Goal: Task Accomplishment & Management: Manage account settings

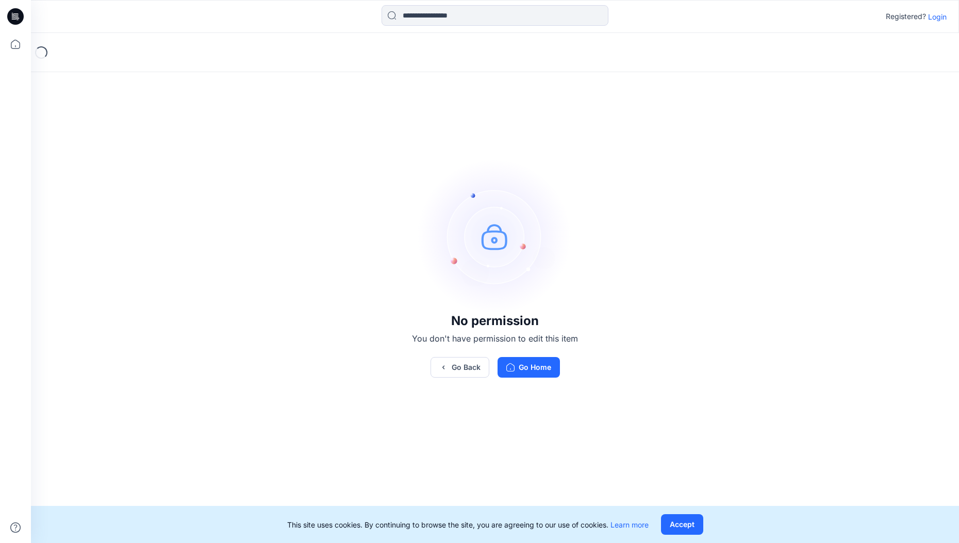
click at [931, 18] on p "Login" at bounding box center [937, 16] width 19 height 11
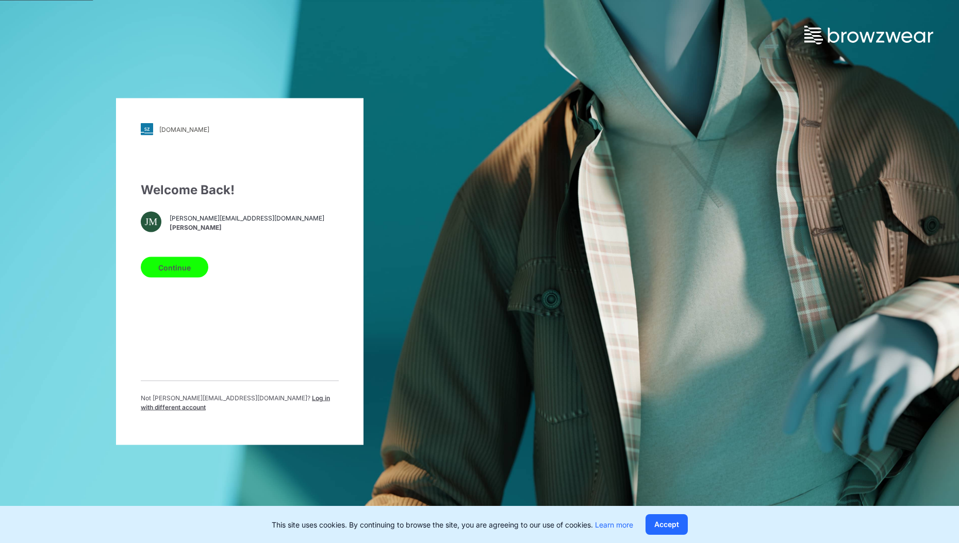
click at [177, 268] on button "Continue" at bounding box center [175, 267] width 68 height 21
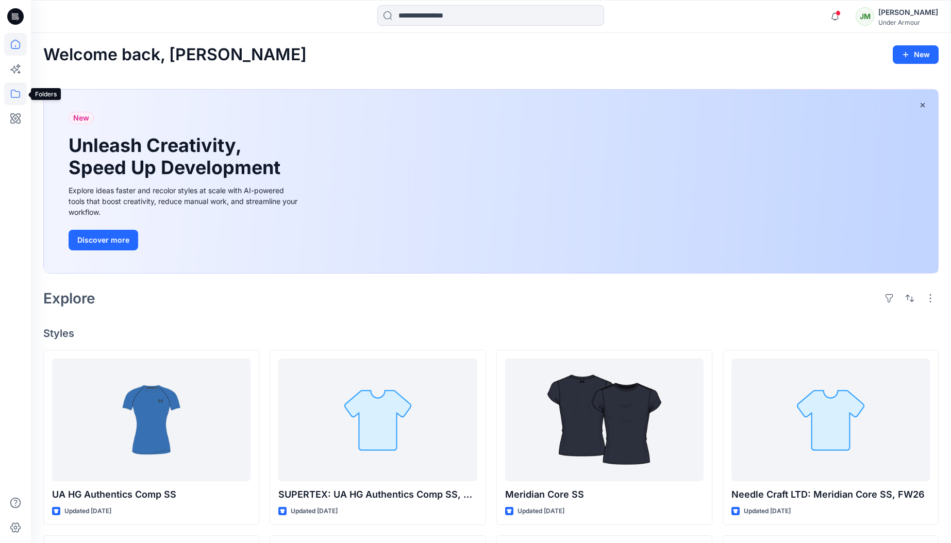
click at [15, 93] on icon at bounding box center [15, 93] width 23 height 23
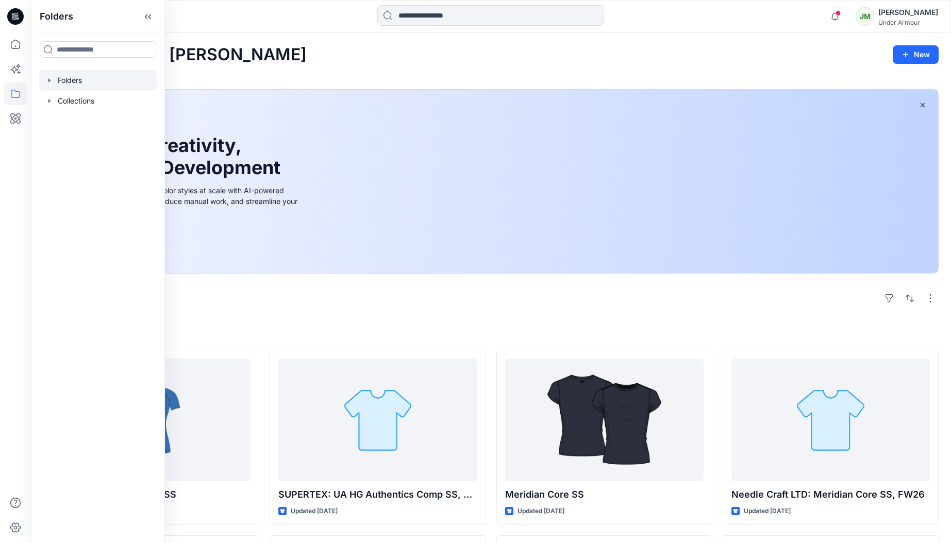
click at [76, 83] on div at bounding box center [98, 80] width 118 height 21
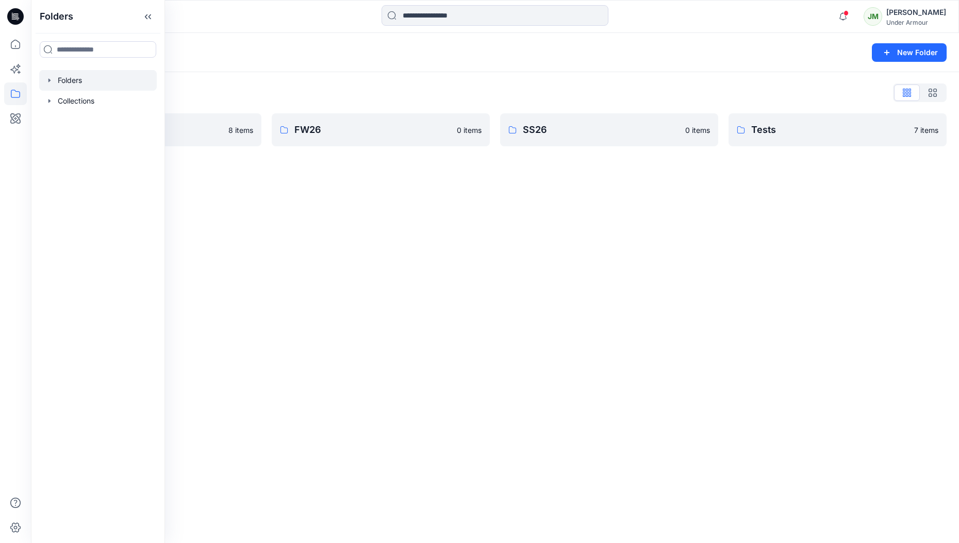
click at [377, 208] on div "Folders New Folder Folders List BW Test 8 items FW26 0 items SS26 0 items Tests…" at bounding box center [495, 288] width 928 height 510
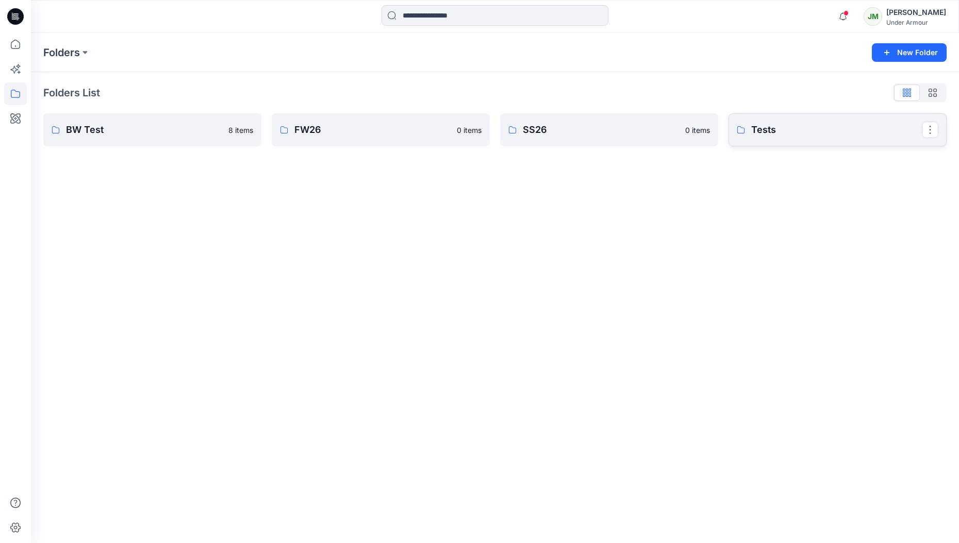
click at [755, 127] on p "Tests" at bounding box center [836, 130] width 171 height 14
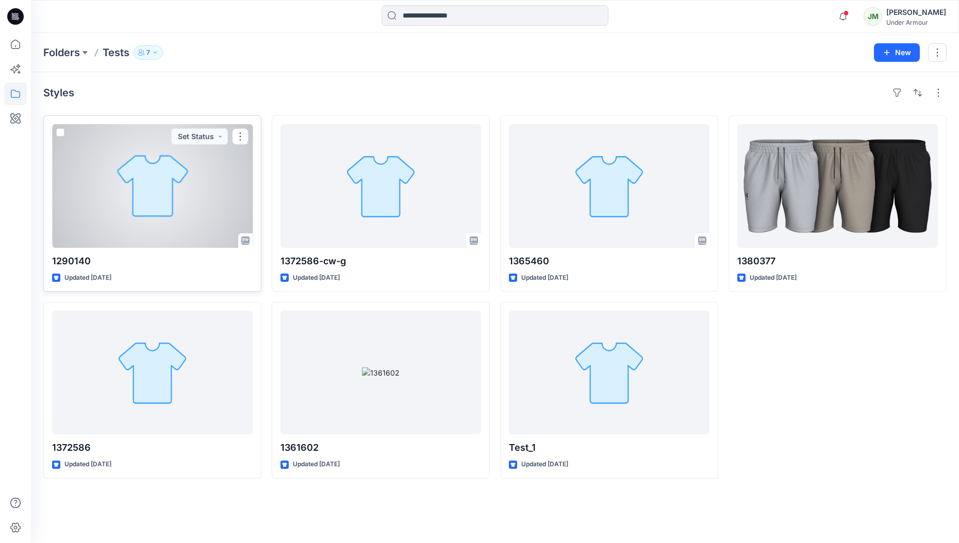
click at [150, 177] on div at bounding box center [152, 186] width 200 height 124
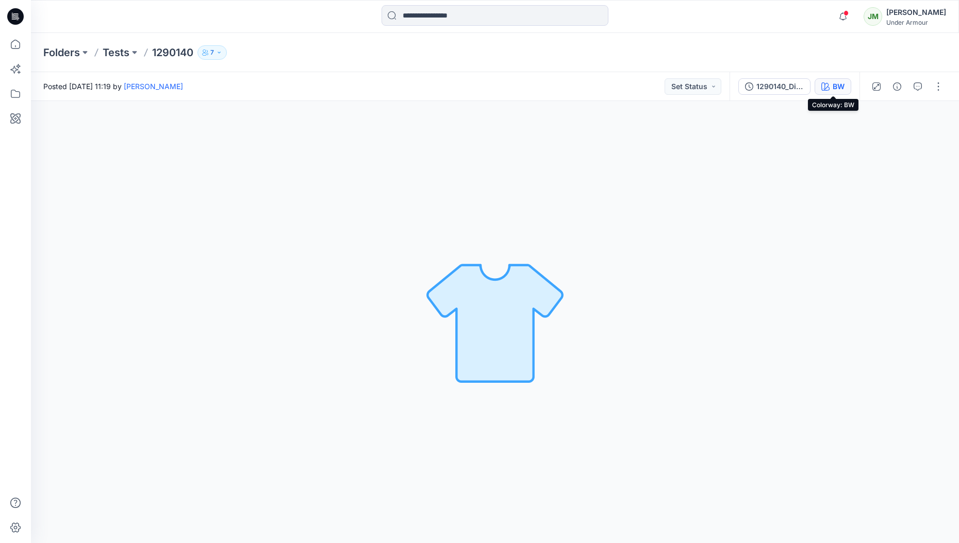
click at [823, 89] on icon "button" at bounding box center [825, 86] width 8 height 8
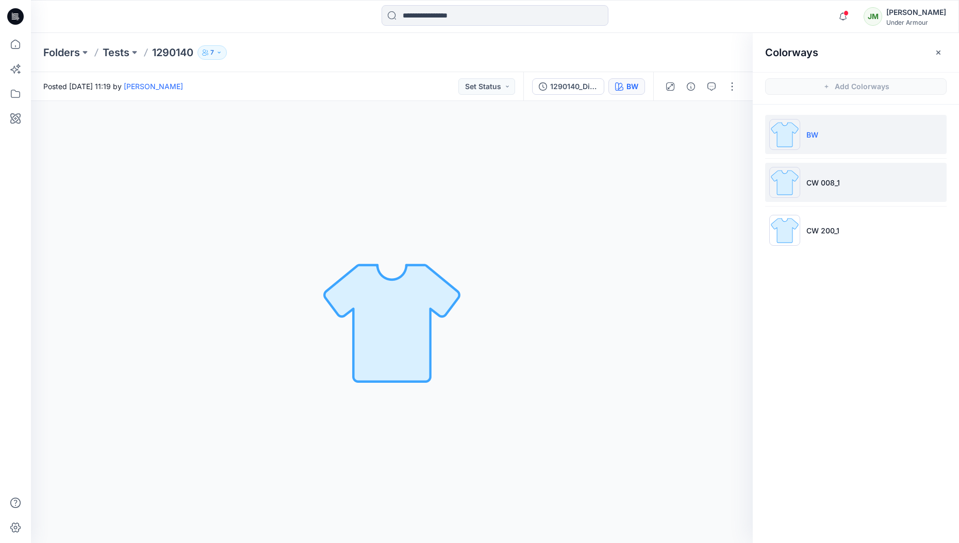
click at [833, 179] on p "CW 008_1" at bounding box center [822, 182] width 33 height 11
click at [792, 178] on img at bounding box center [784, 182] width 31 height 31
click at [834, 181] on p "CW 008_1" at bounding box center [822, 182] width 33 height 11
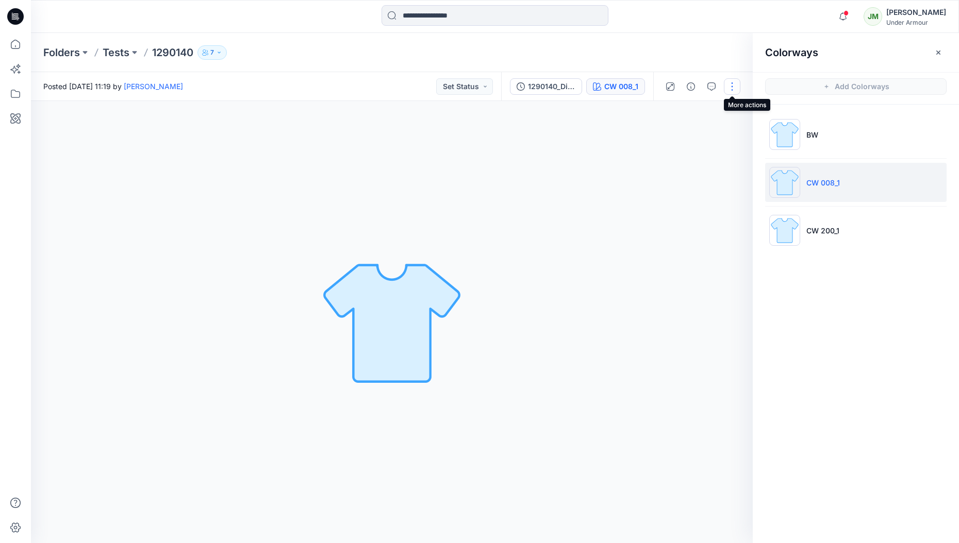
click at [733, 87] on button "button" at bounding box center [732, 86] width 16 height 16
click at [701, 136] on button "Edit" at bounding box center [688, 139] width 95 height 19
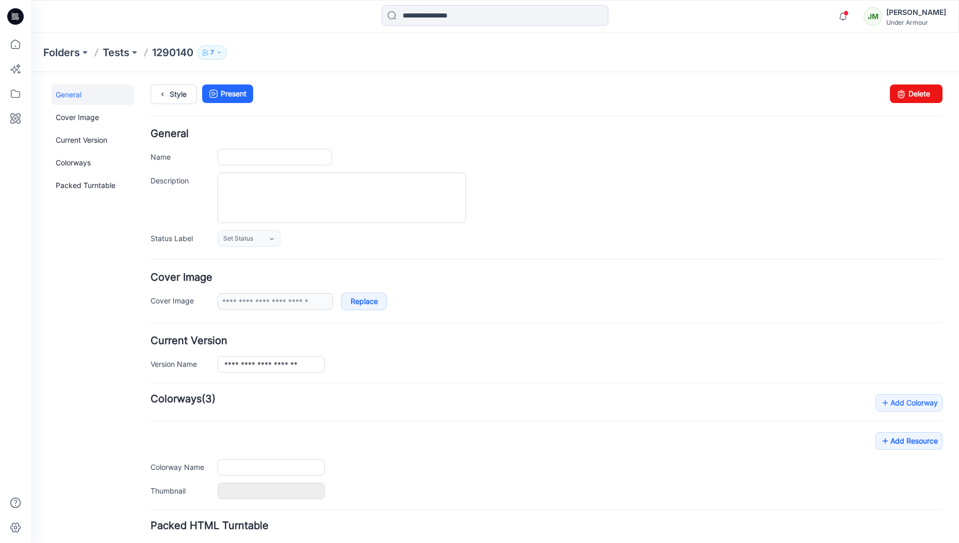
type input "*******"
type input "**"
type input "**********"
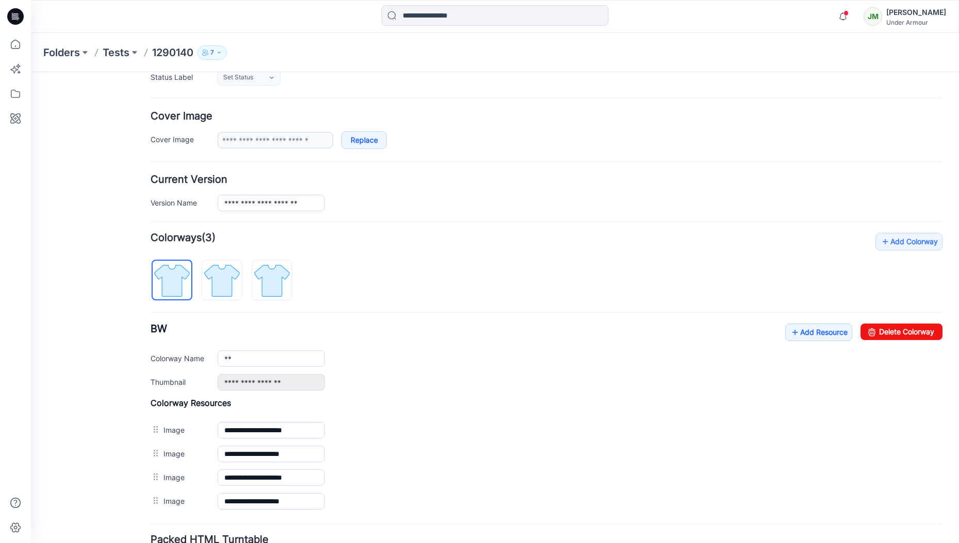
scroll to position [249, 0]
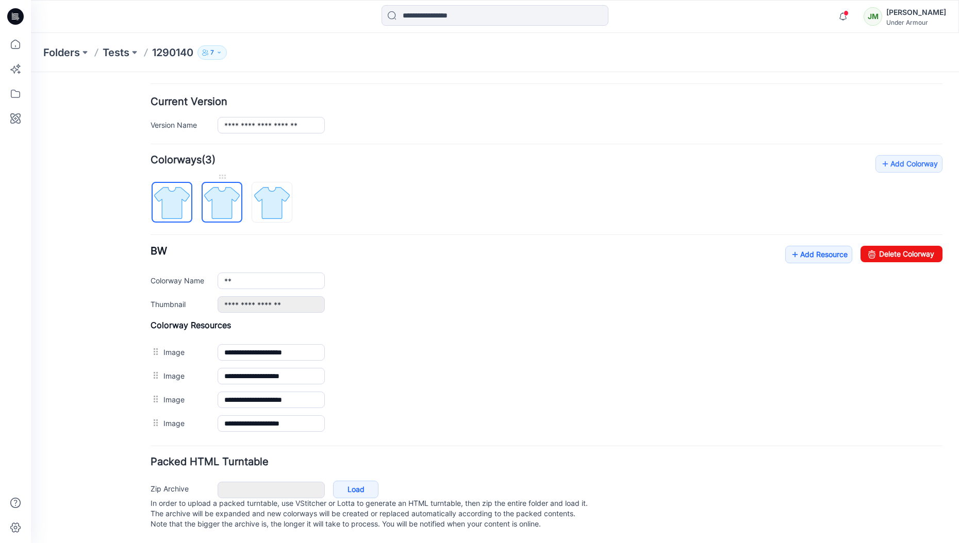
click at [220, 196] on img at bounding box center [222, 202] width 39 height 39
click at [261, 192] on img at bounding box center [272, 202] width 39 height 39
click at [167, 203] on img at bounding box center [172, 202] width 39 height 39
type input "**"
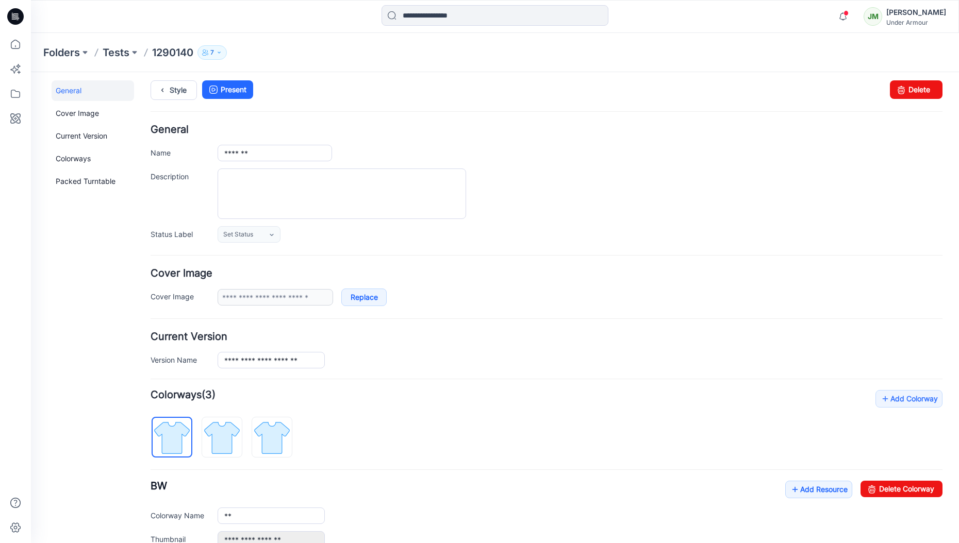
scroll to position [0, 0]
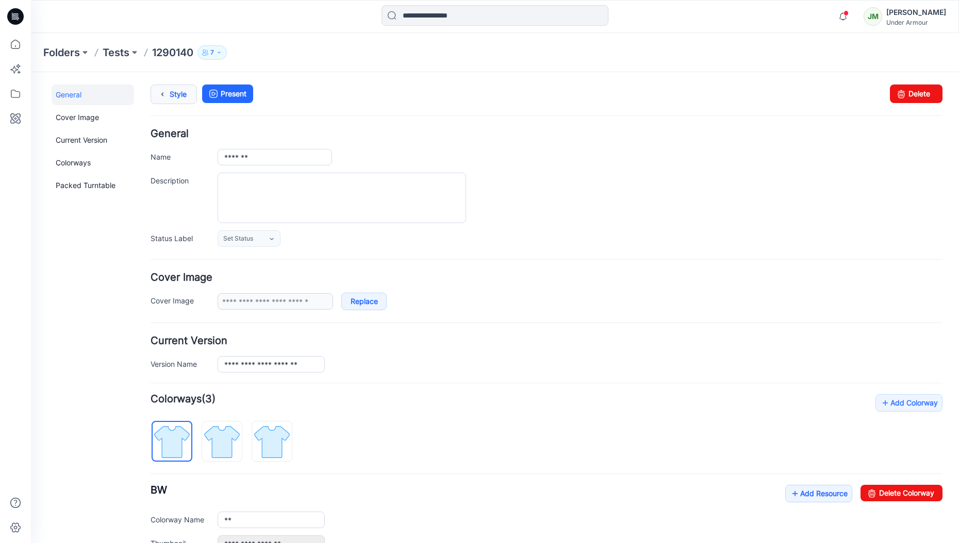
click at [164, 93] on icon at bounding box center [162, 94] width 14 height 19
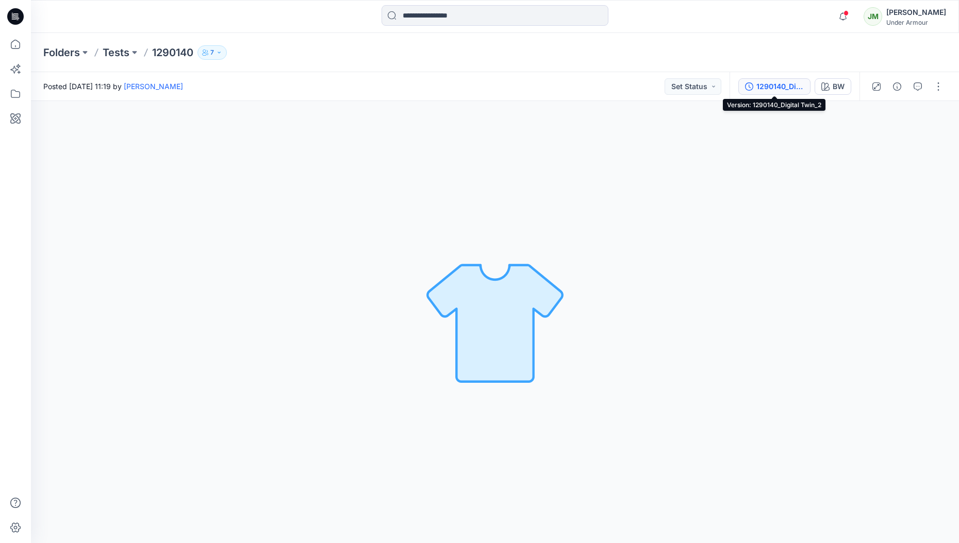
click at [785, 88] on div "1290140_Digital Twin_2" at bounding box center [779, 86] width 47 height 11
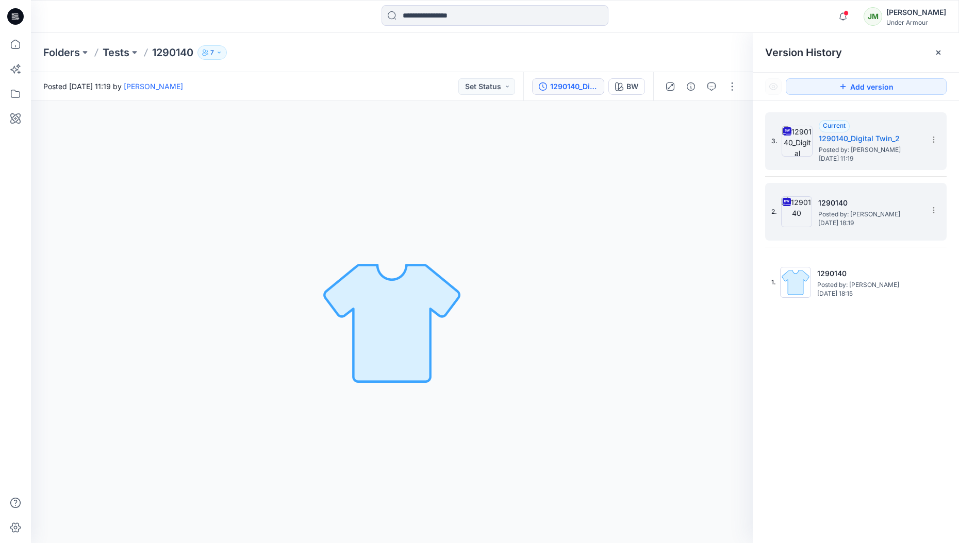
click at [870, 204] on h5 "1290140" at bounding box center [869, 203] width 103 height 12
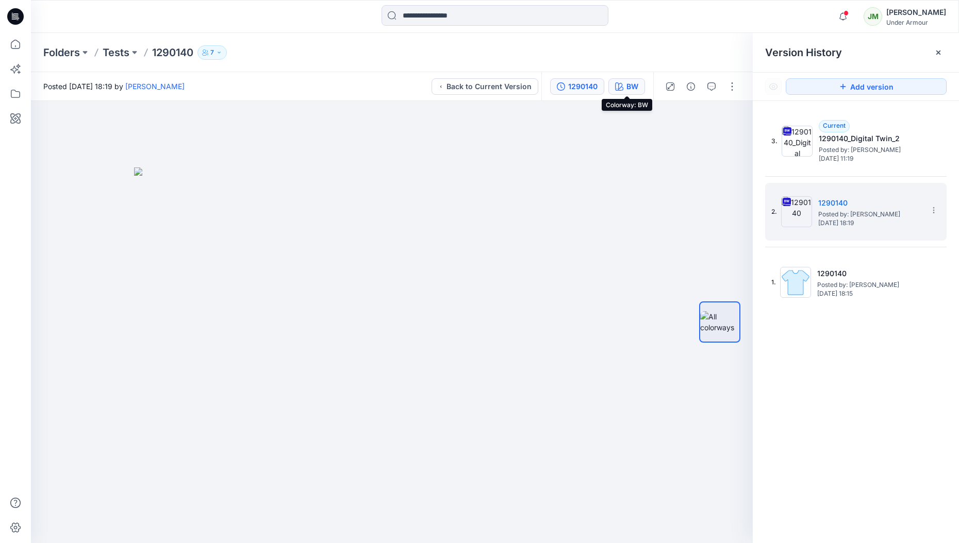
click at [626, 86] on div "BW" at bounding box center [632, 86] width 12 height 11
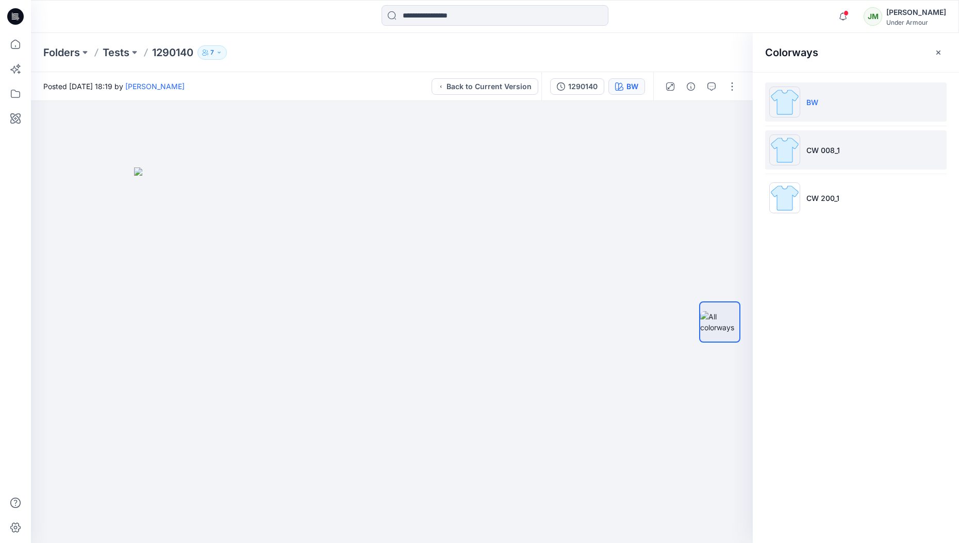
click at [830, 145] on p "CW 008_1" at bounding box center [822, 150] width 33 height 11
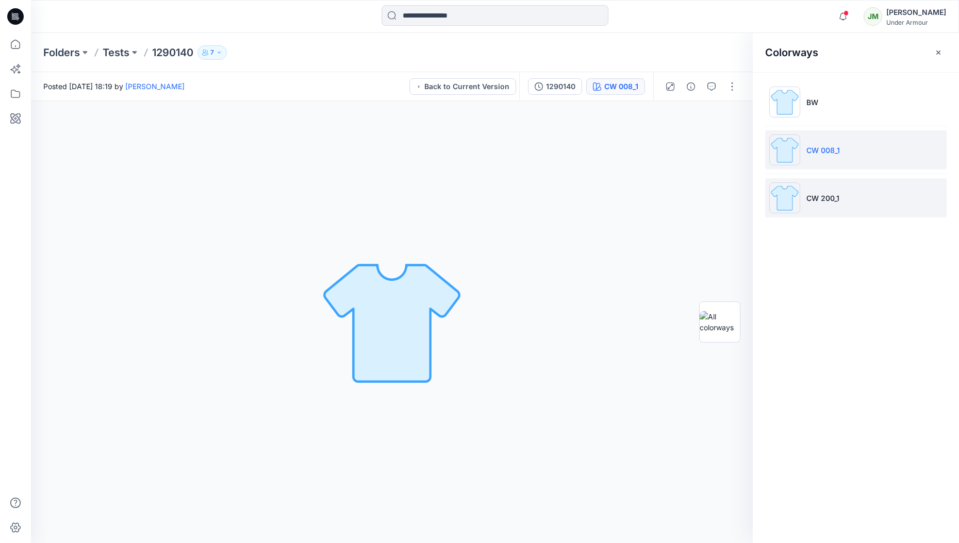
click at [827, 195] on p "CW 200_1" at bounding box center [822, 198] width 33 height 11
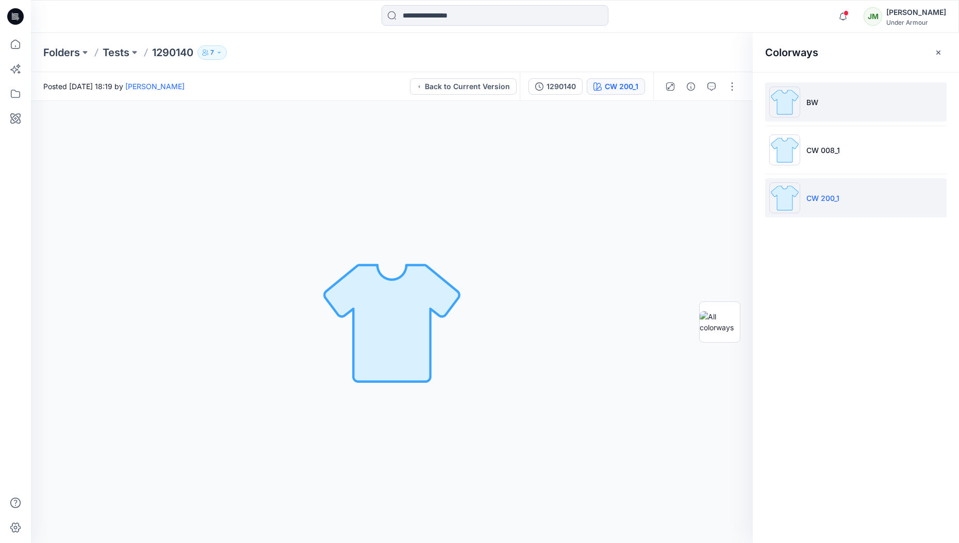
click at [827, 89] on li "BW" at bounding box center [855, 101] width 181 height 39
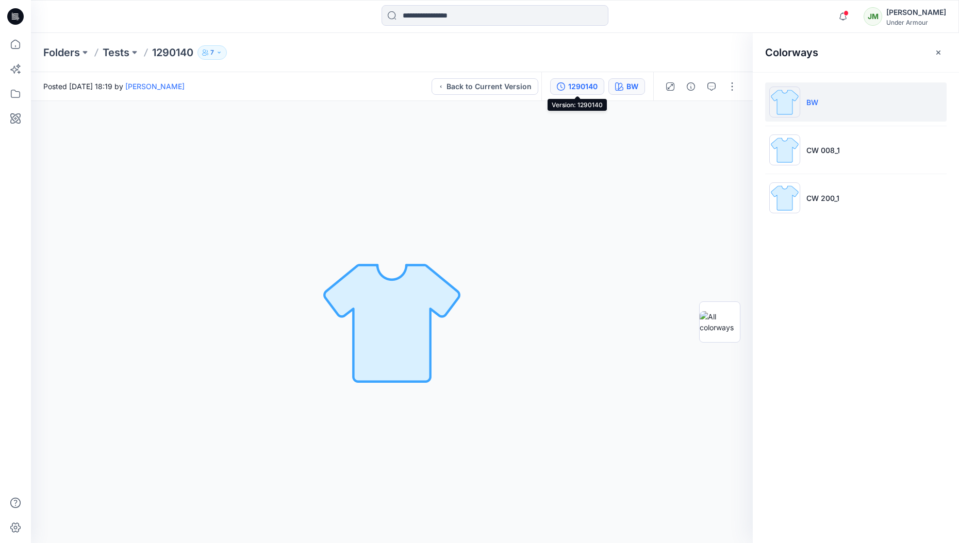
click at [584, 88] on div "1290140" at bounding box center [582, 86] width 29 height 11
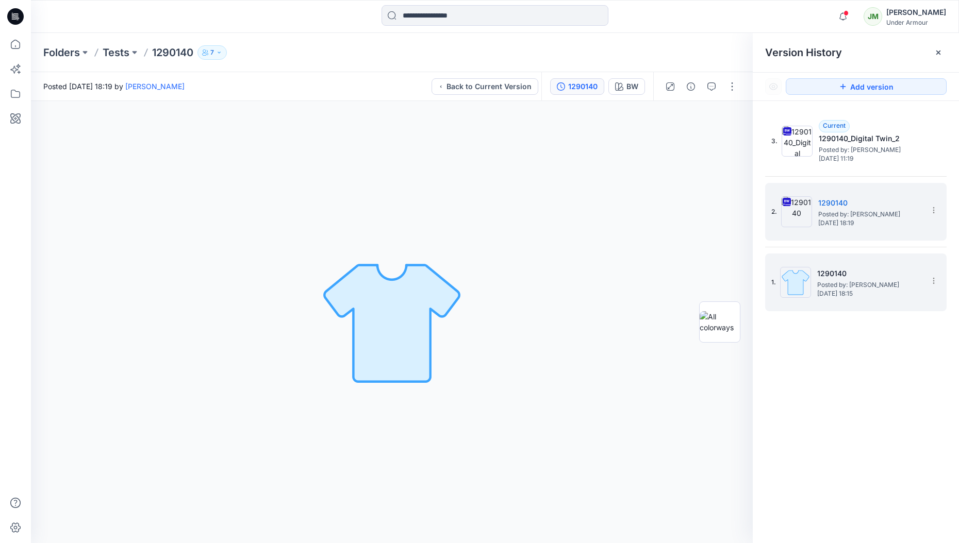
click at [850, 290] on span "Wednesday, September 10, 2025 18:15" at bounding box center [868, 293] width 103 height 7
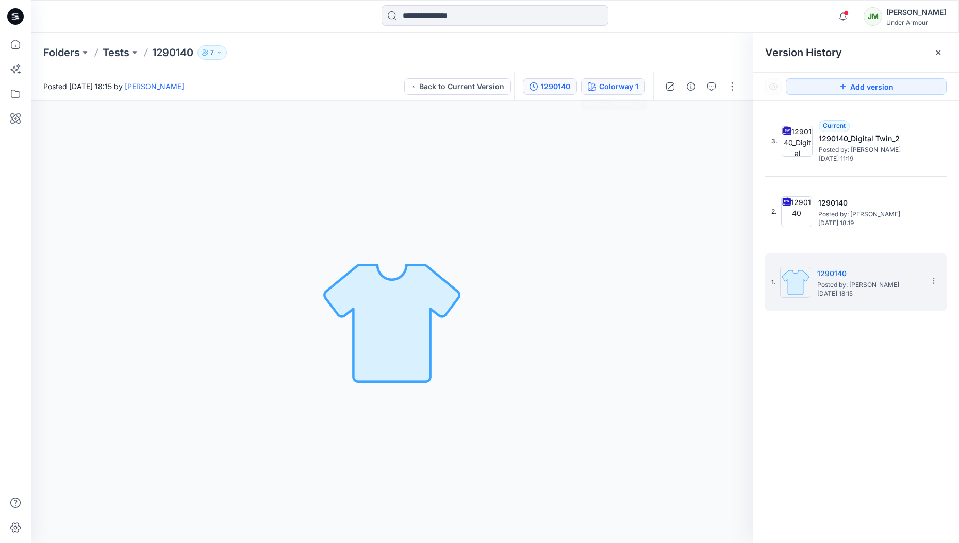
click at [625, 86] on div "Colorway 1" at bounding box center [618, 86] width 39 height 11
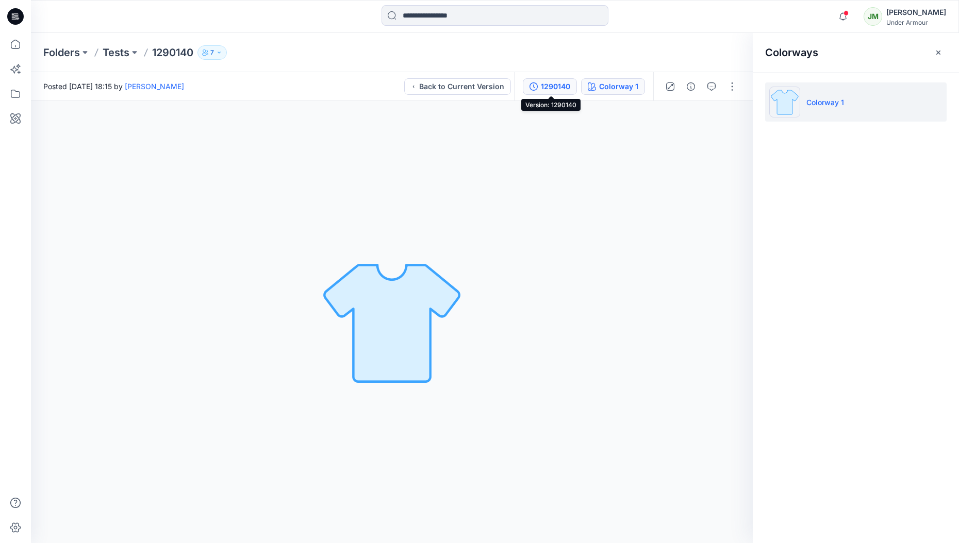
click at [547, 85] on div "1290140" at bounding box center [555, 86] width 29 height 11
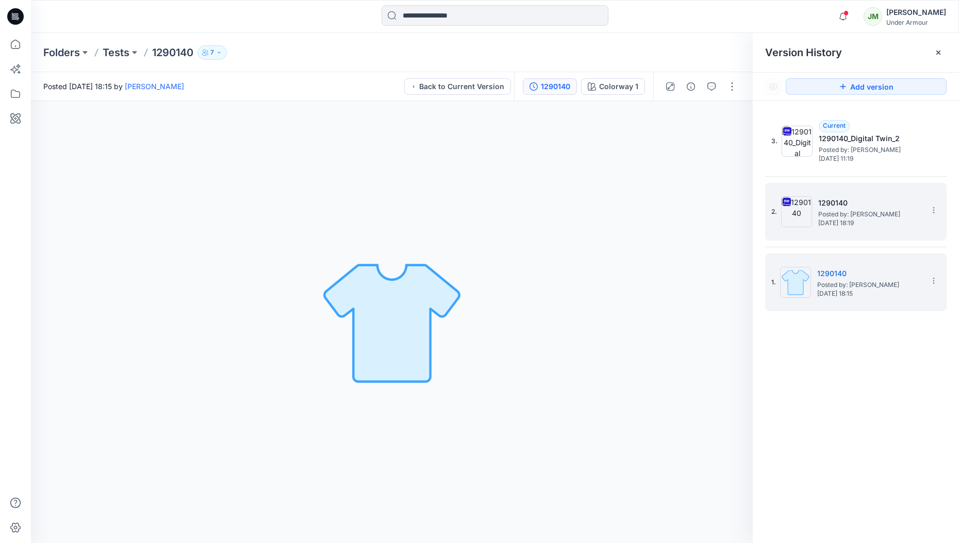
click at [844, 220] on span "Wednesday, September 10, 2025 18:19" at bounding box center [869, 223] width 103 height 7
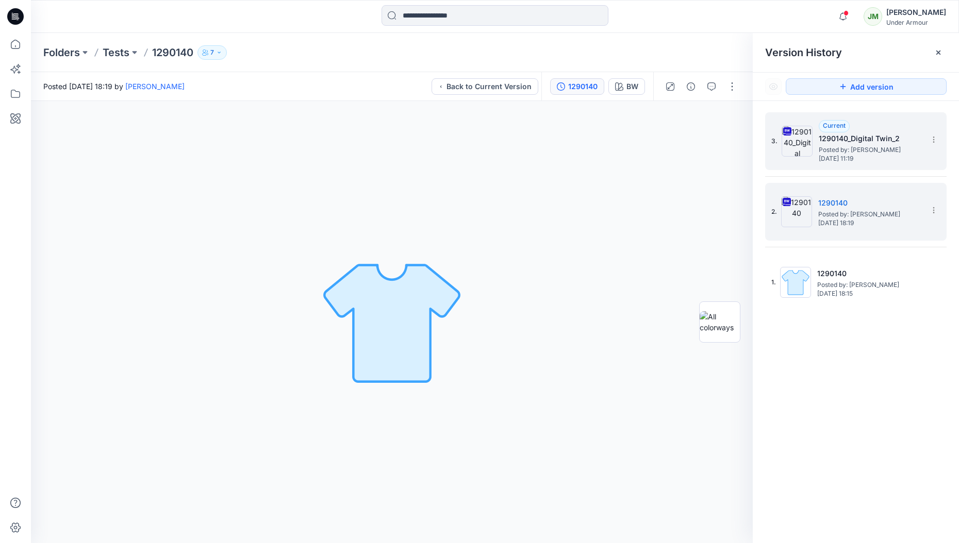
click at [846, 149] on span "Posted by: Jakub Makowski" at bounding box center [869, 150] width 103 height 10
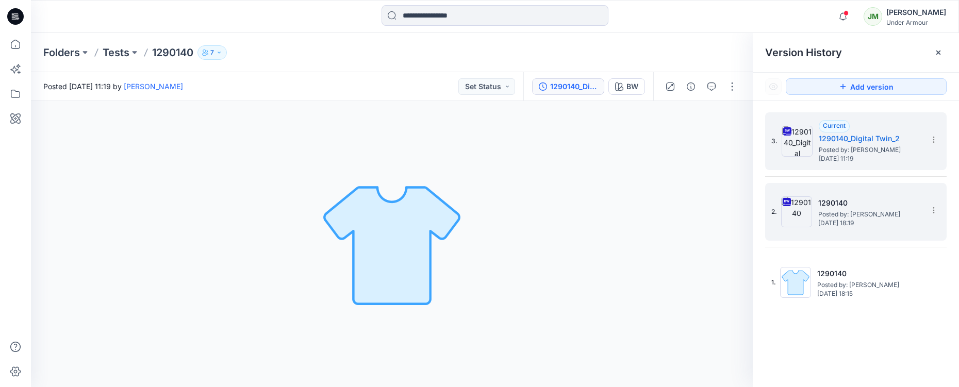
click at [852, 212] on span "Posted by: Jakub Makowski" at bounding box center [869, 214] width 103 height 10
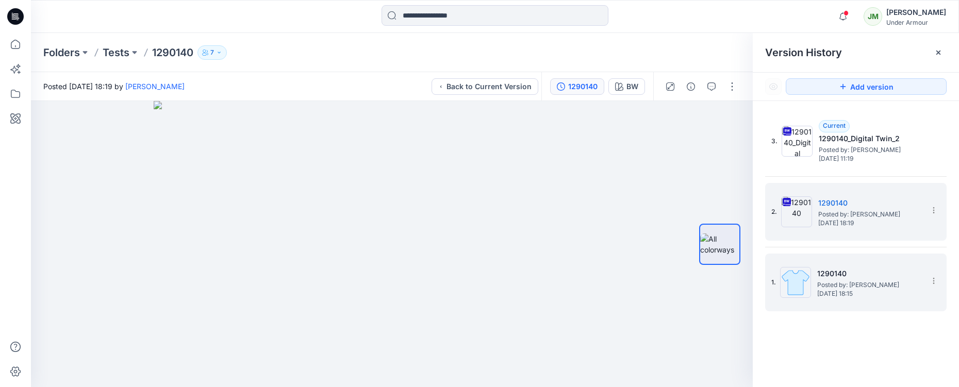
click at [859, 280] on span "Posted by: Jakub Makowski" at bounding box center [868, 285] width 103 height 10
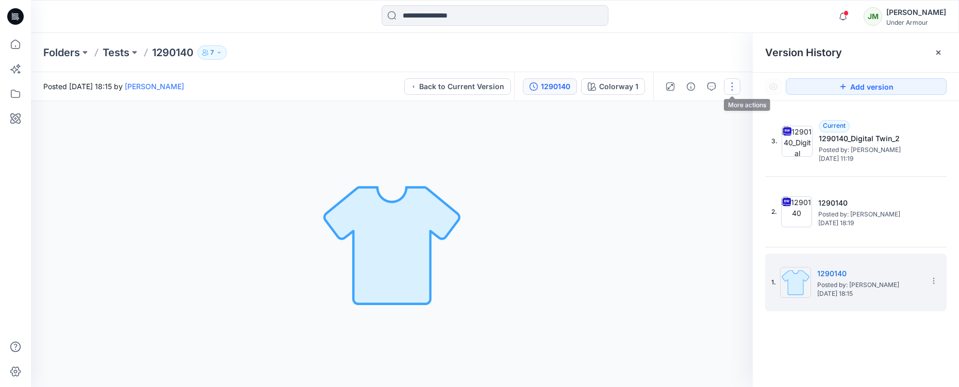
click at [732, 87] on button "button" at bounding box center [732, 86] width 16 height 16
click at [601, 185] on div "Colorway 1 Loading... Material Properties Loading..." at bounding box center [392, 244] width 722 height 286
click at [616, 83] on div "Colorway 1" at bounding box center [618, 86] width 39 height 11
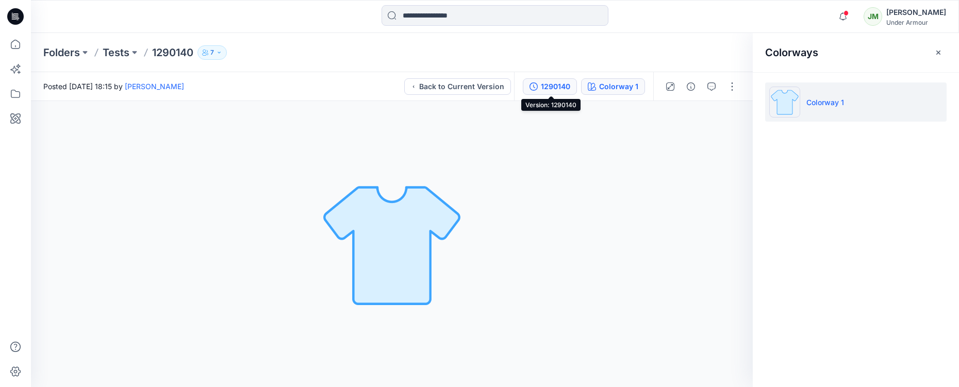
click at [562, 86] on div "1290140" at bounding box center [555, 86] width 29 height 11
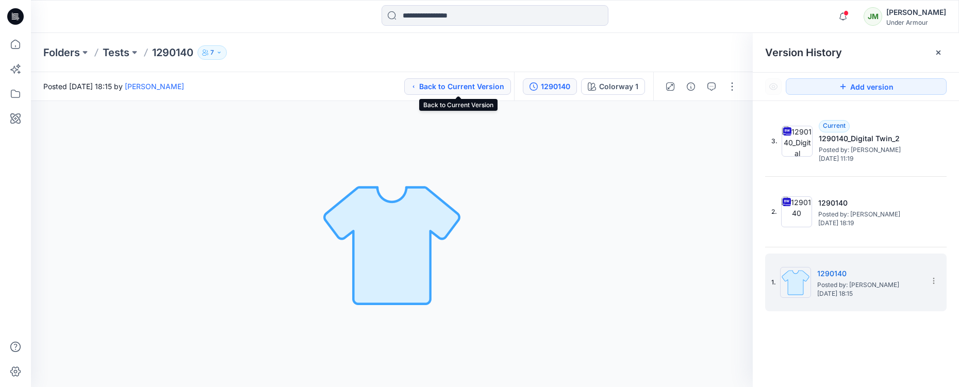
click at [462, 86] on button "Back to Current Version" at bounding box center [457, 86] width 107 height 16
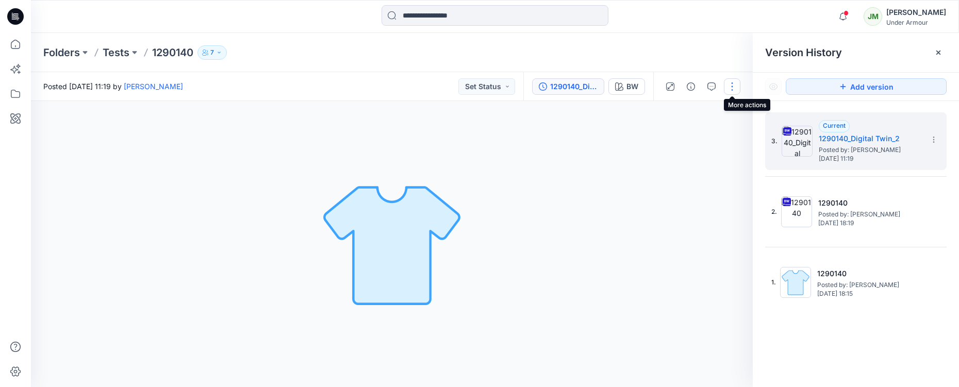
click at [728, 85] on button "button" at bounding box center [732, 86] width 16 height 16
click at [689, 138] on button "Edit" at bounding box center [688, 139] width 95 height 19
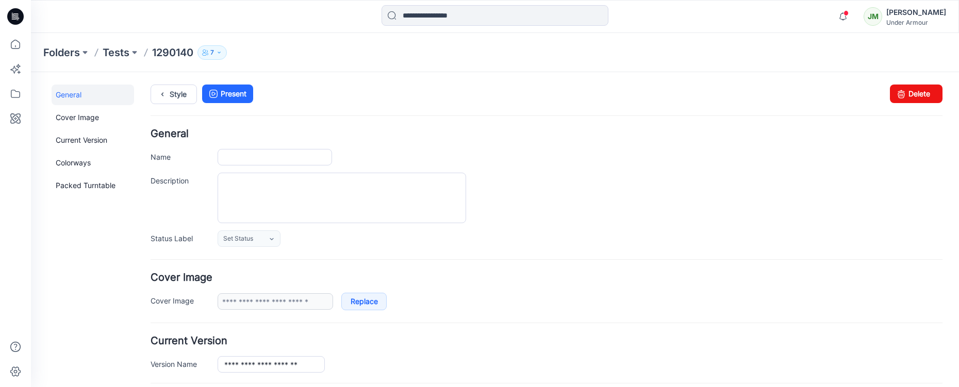
type input "*******"
type input "**"
type input "**********"
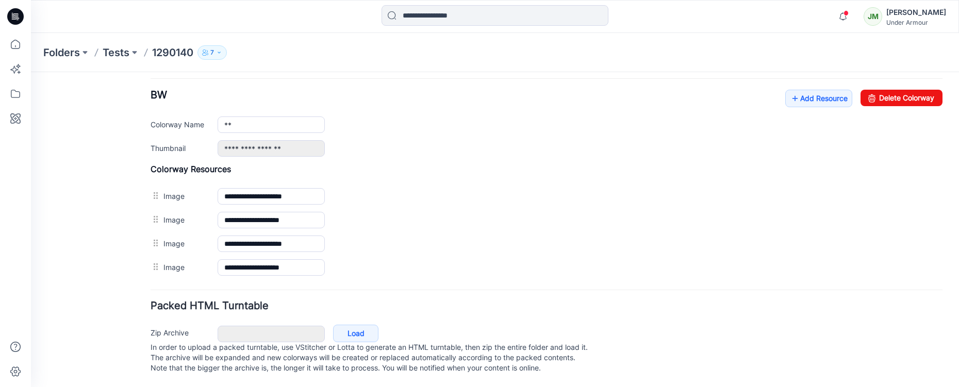
scroll to position [403, 0]
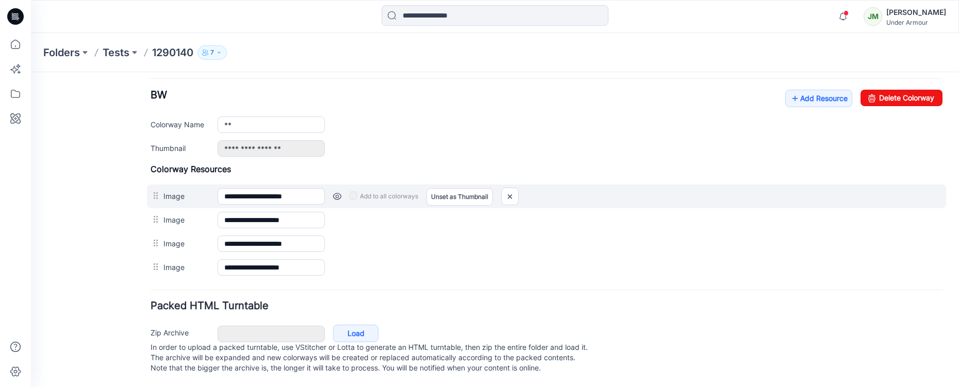
click at [336, 192] on link at bounding box center [337, 196] width 8 height 8
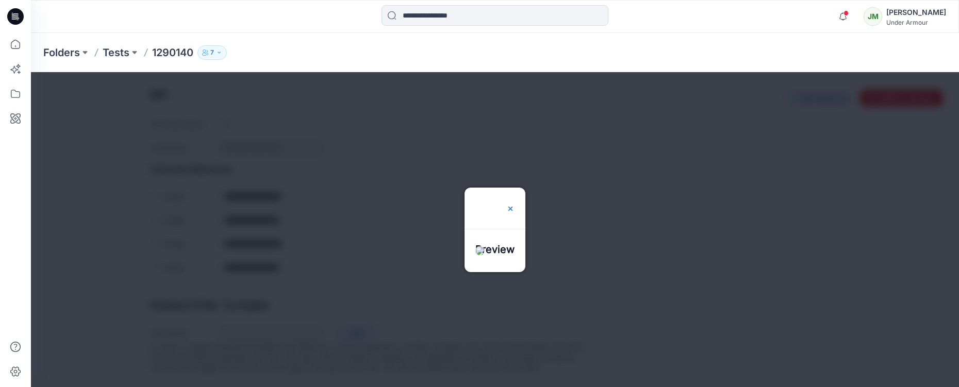
click at [507, 209] on img at bounding box center [510, 209] width 8 height 8
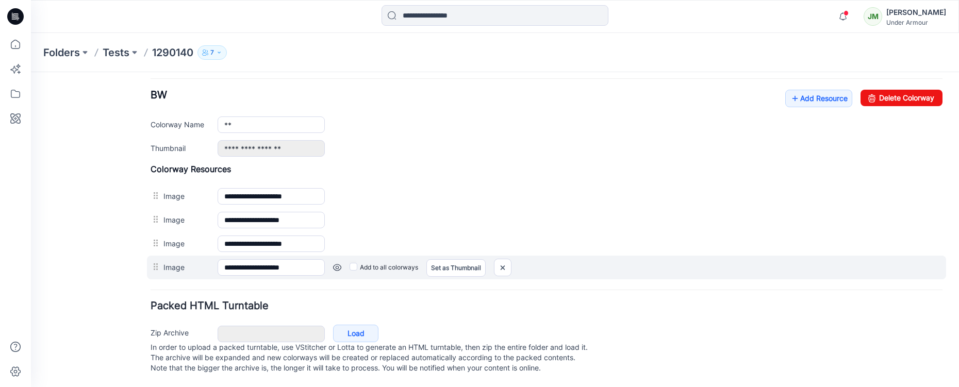
scroll to position [406, 0]
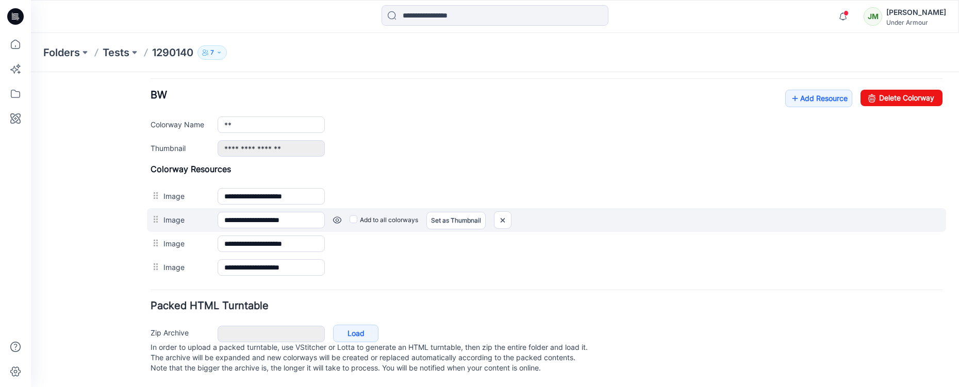
click at [337, 216] on link at bounding box center [337, 220] width 8 height 8
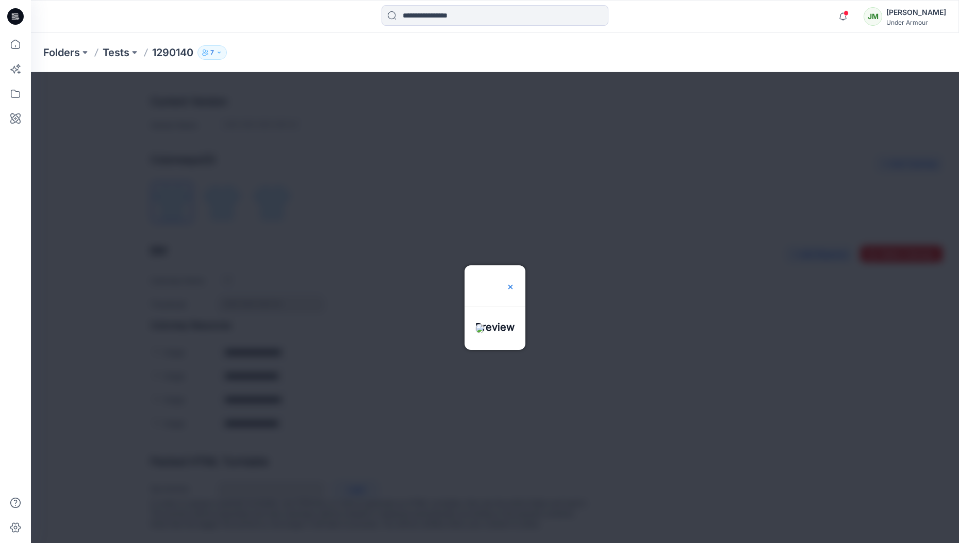
scroll to position [231, 0]
click at [506, 287] on img at bounding box center [510, 287] width 8 height 8
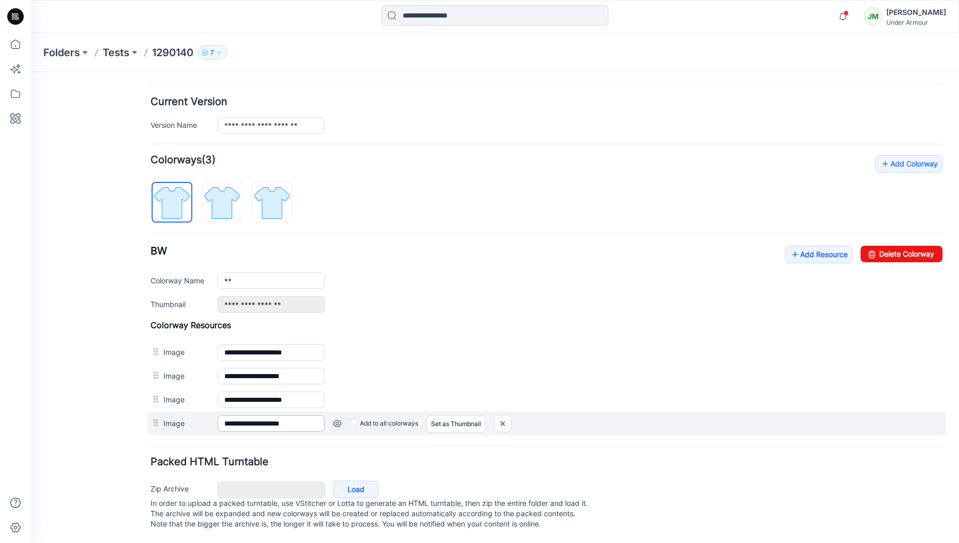
scroll to position [249, 0]
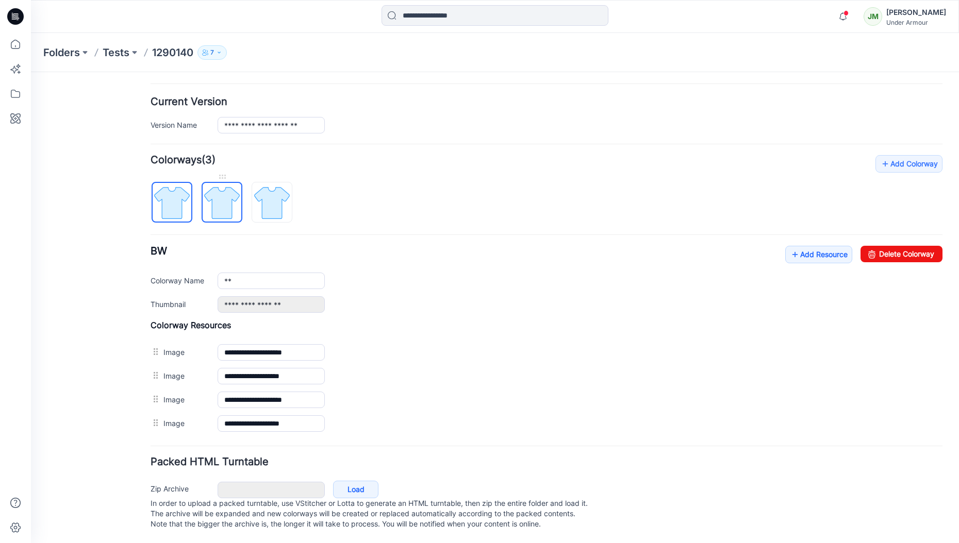
click at [228, 196] on img at bounding box center [222, 202] width 39 height 39
click at [268, 189] on img at bounding box center [272, 202] width 39 height 39
type input "********"
click at [806, 248] on link "Add Resource" at bounding box center [818, 255] width 67 height 18
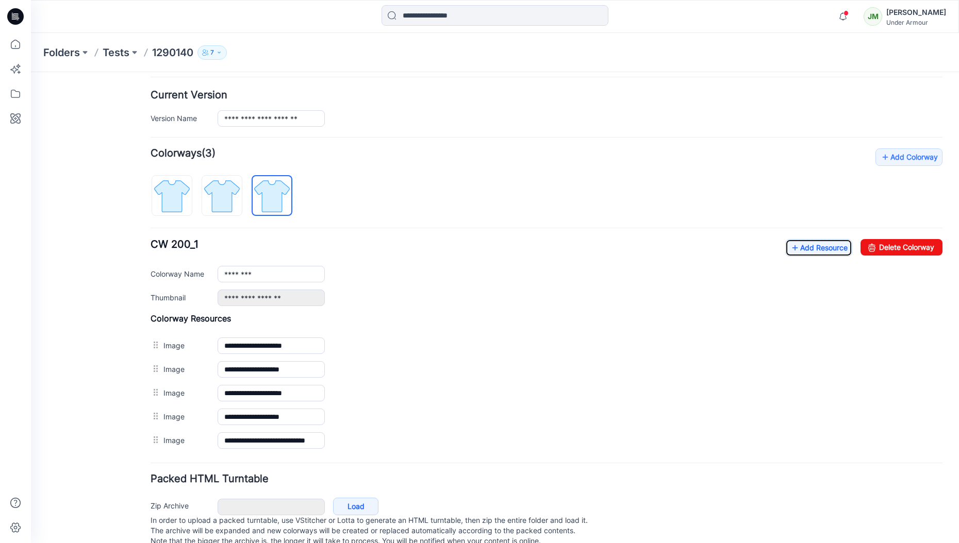
scroll to position [0, 0]
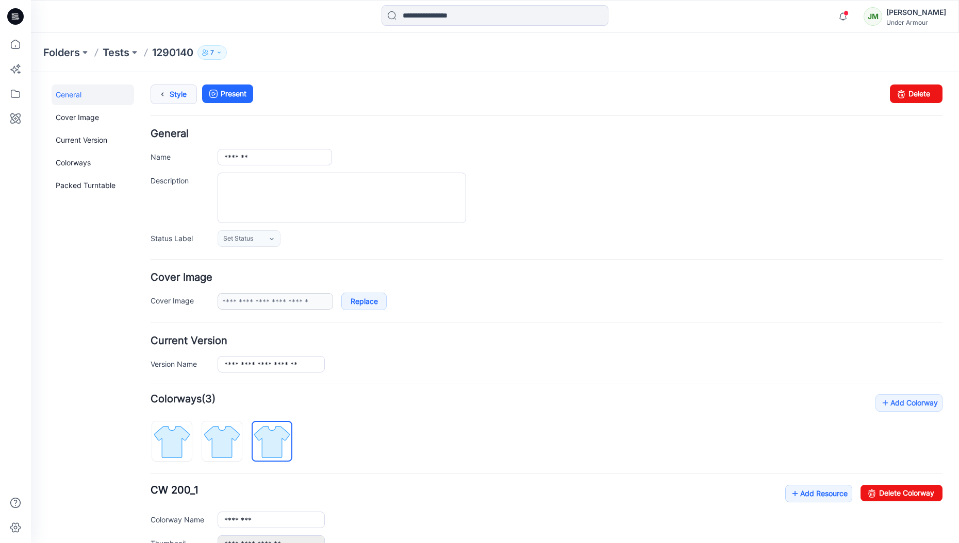
click at [172, 95] on link "Style" at bounding box center [173, 95] width 46 height 20
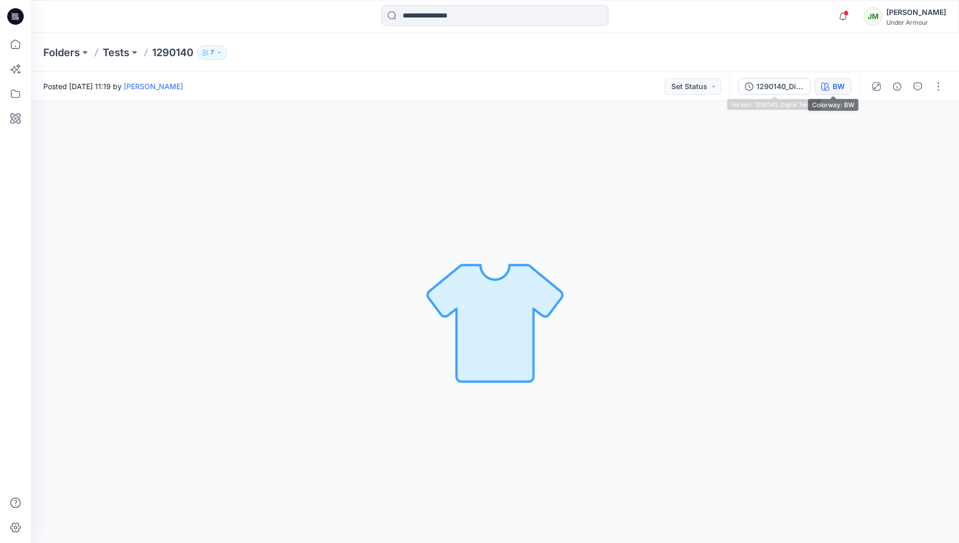
click at [832, 88] on div "BW" at bounding box center [838, 86] width 12 height 11
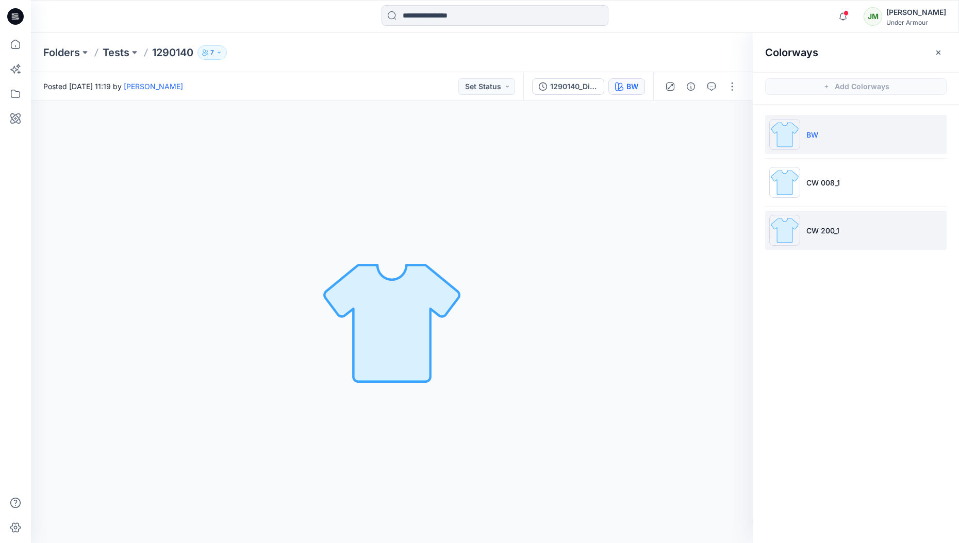
click at [824, 227] on p "CW 200_1" at bounding box center [822, 230] width 33 height 11
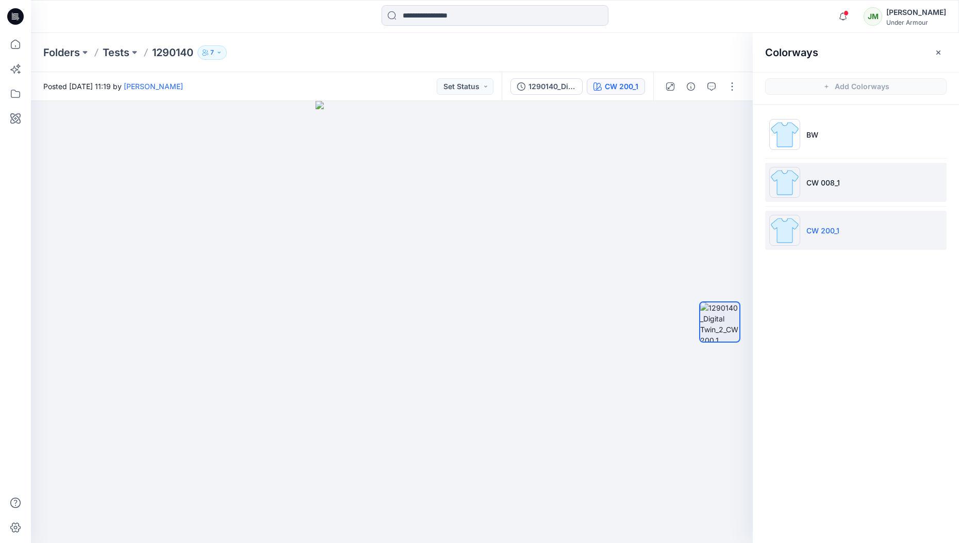
click at [823, 174] on li "CW 008_1" at bounding box center [855, 182] width 181 height 39
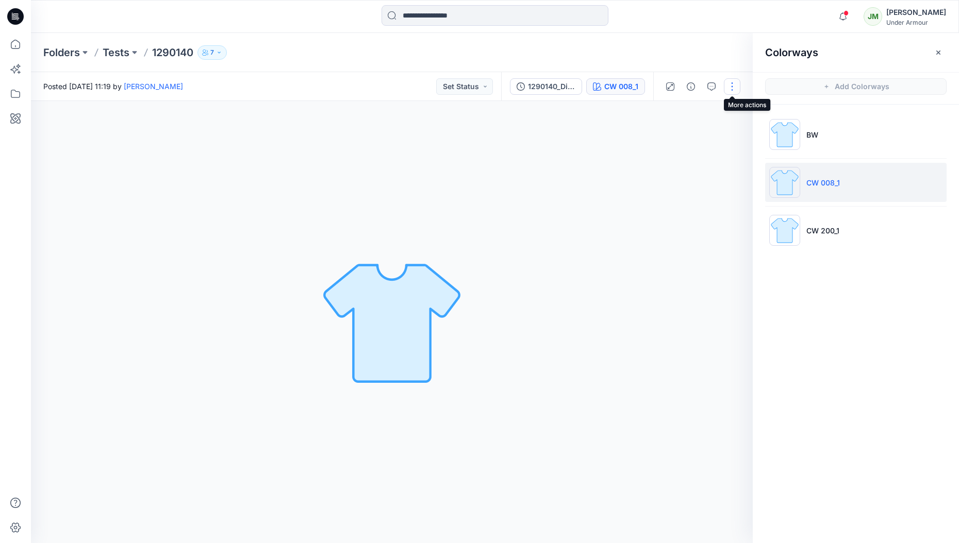
click at [727, 86] on button "button" at bounding box center [732, 86] width 16 height 16
click at [681, 140] on button "Edit" at bounding box center [688, 139] width 95 height 19
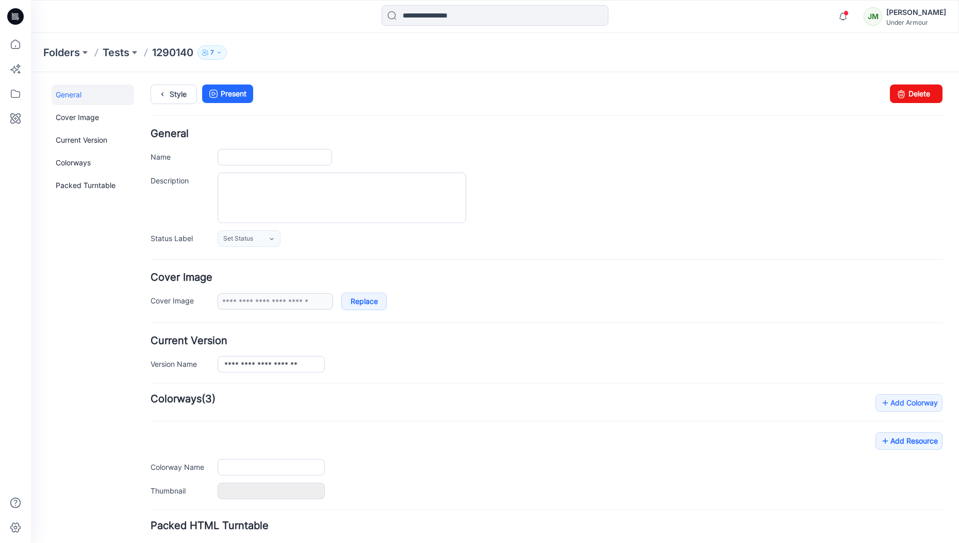
type input "*******"
type input "**"
type input "**********"
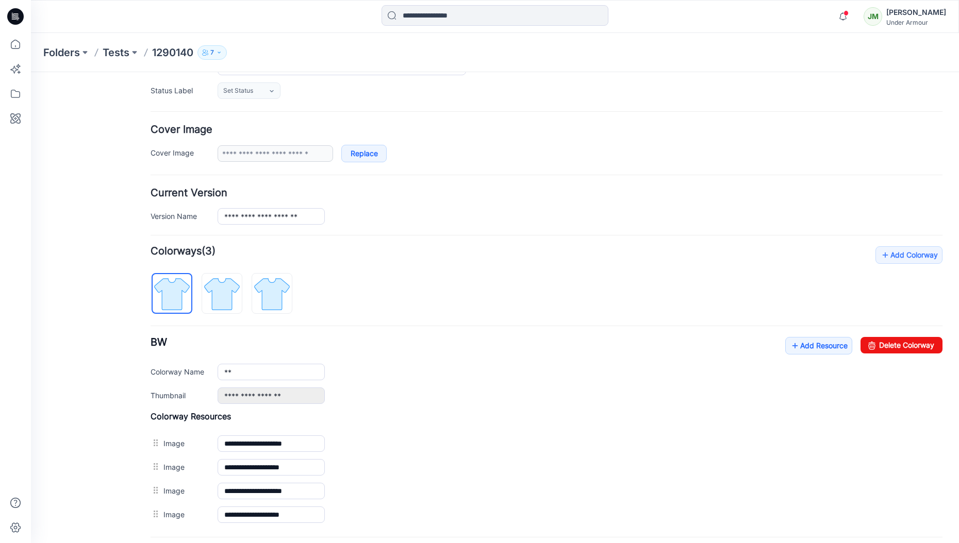
scroll to position [249, 0]
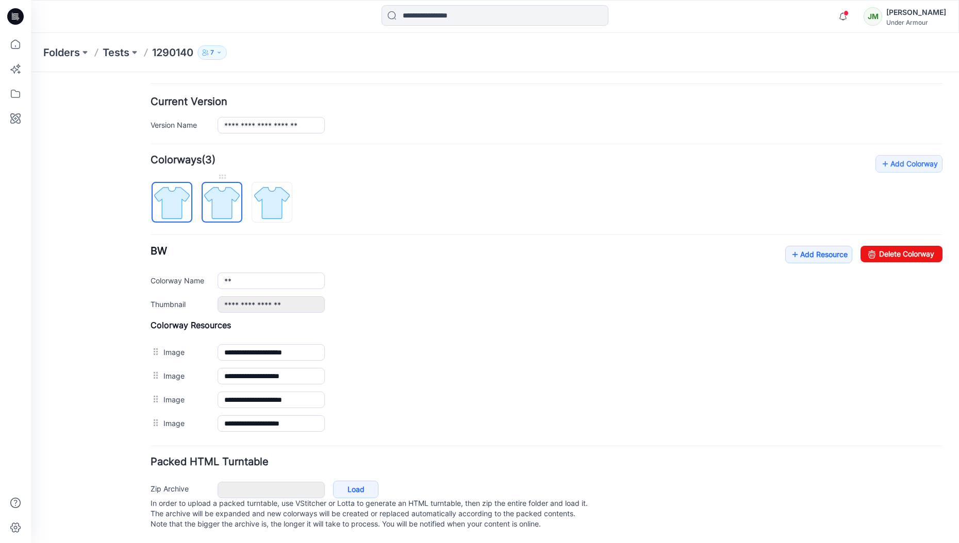
click at [227, 200] on img at bounding box center [222, 202] width 39 height 39
click at [279, 194] on img at bounding box center [272, 202] width 39 height 39
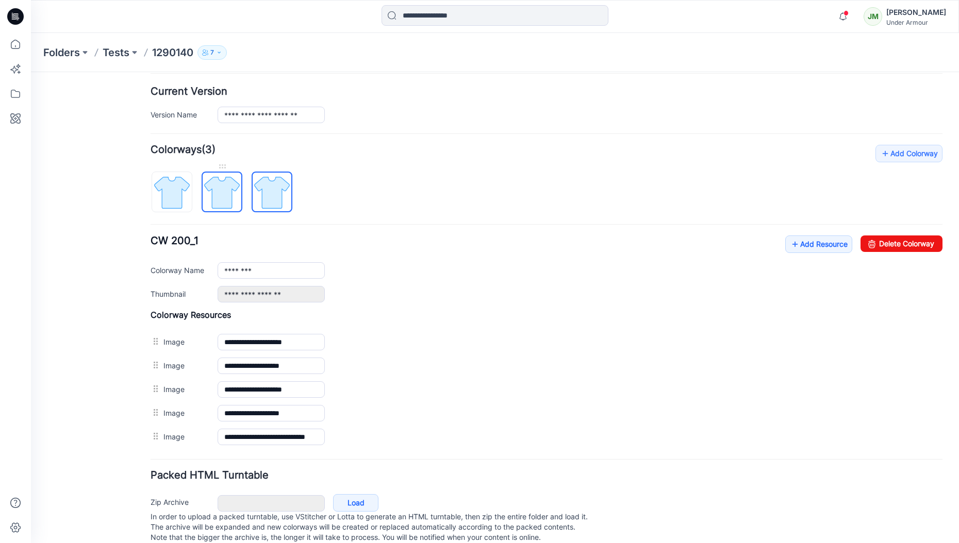
click at [236, 193] on img at bounding box center [222, 192] width 39 height 39
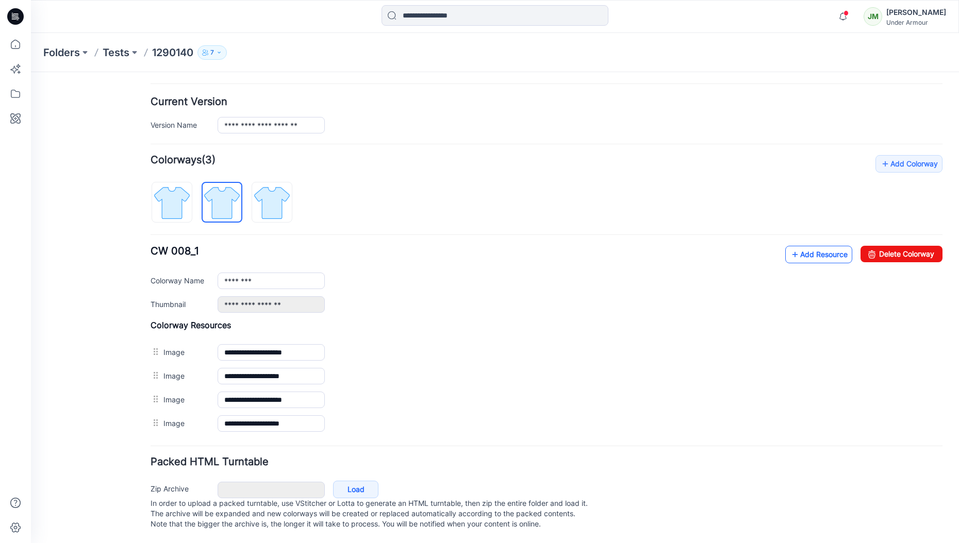
click at [796, 246] on link "Add Resource" at bounding box center [818, 255] width 67 height 18
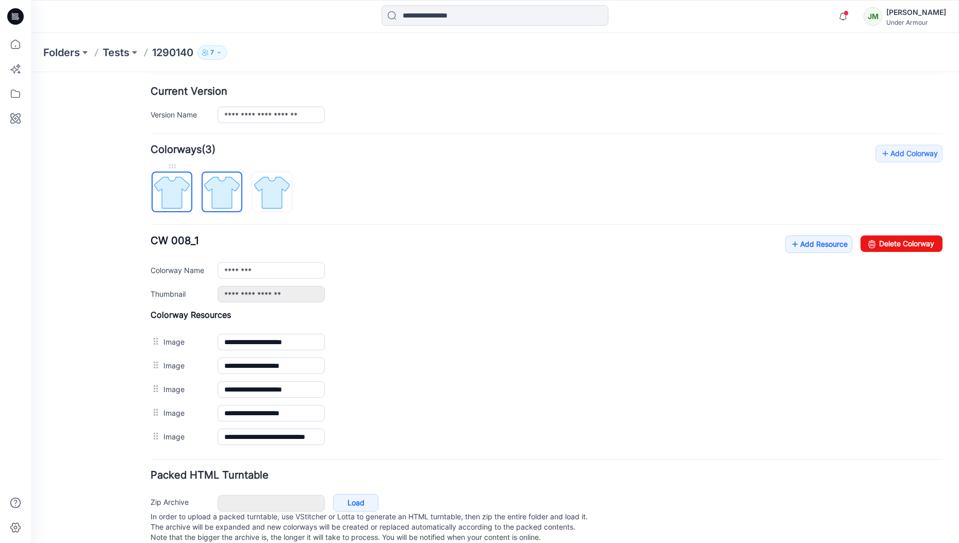
click at [166, 197] on img at bounding box center [172, 192] width 39 height 39
type input "**"
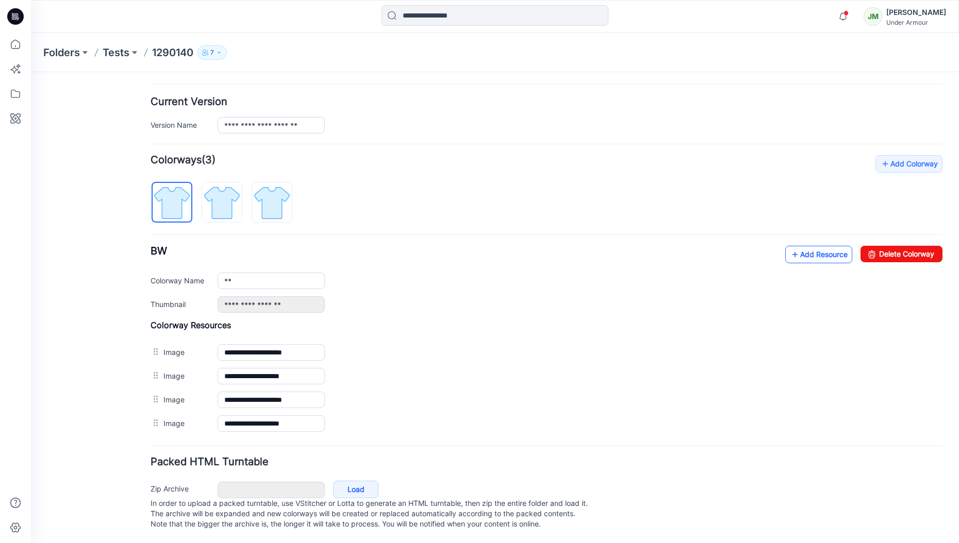
click at [811, 249] on link "Add Resource" at bounding box center [818, 255] width 67 height 18
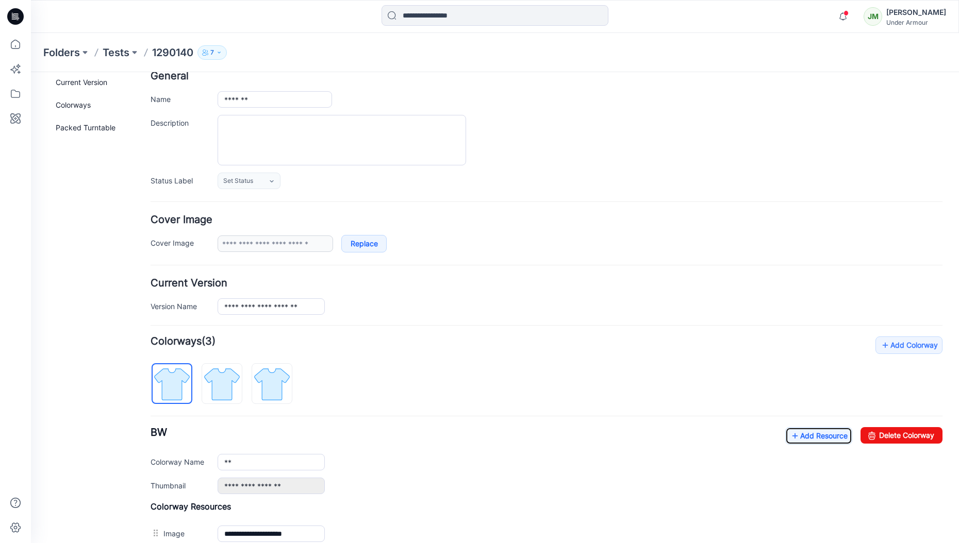
scroll to position [0, 0]
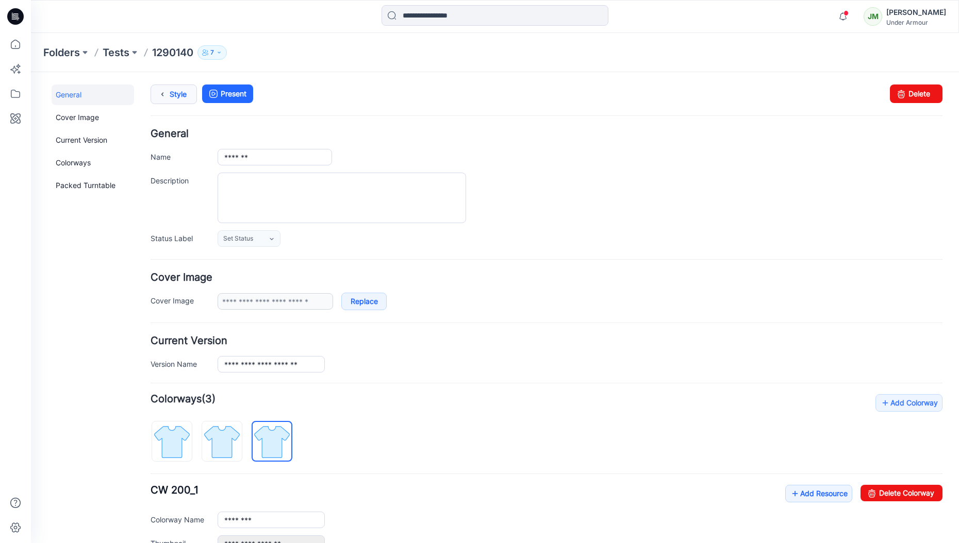
click at [179, 94] on link "Style" at bounding box center [173, 95] width 46 height 20
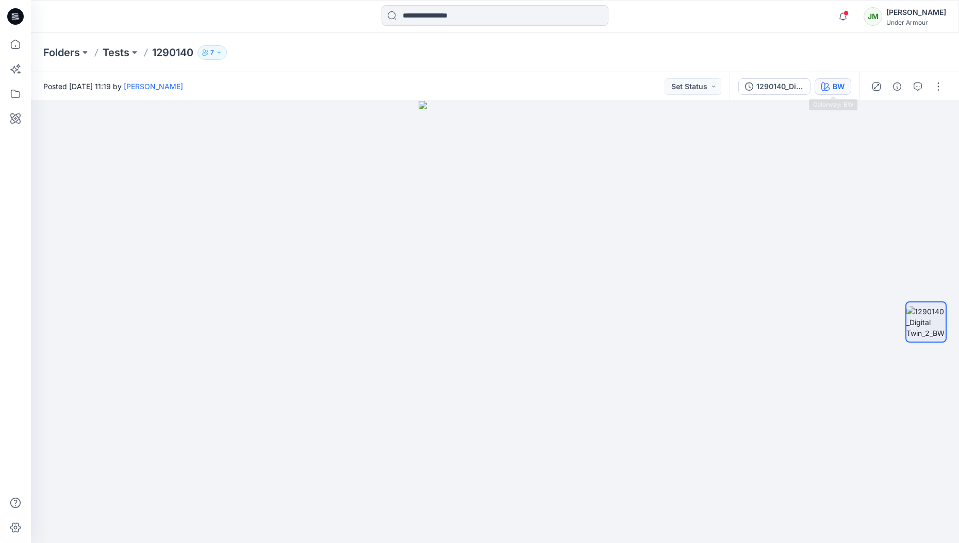
click at [841, 86] on div "BW" at bounding box center [838, 86] width 12 height 11
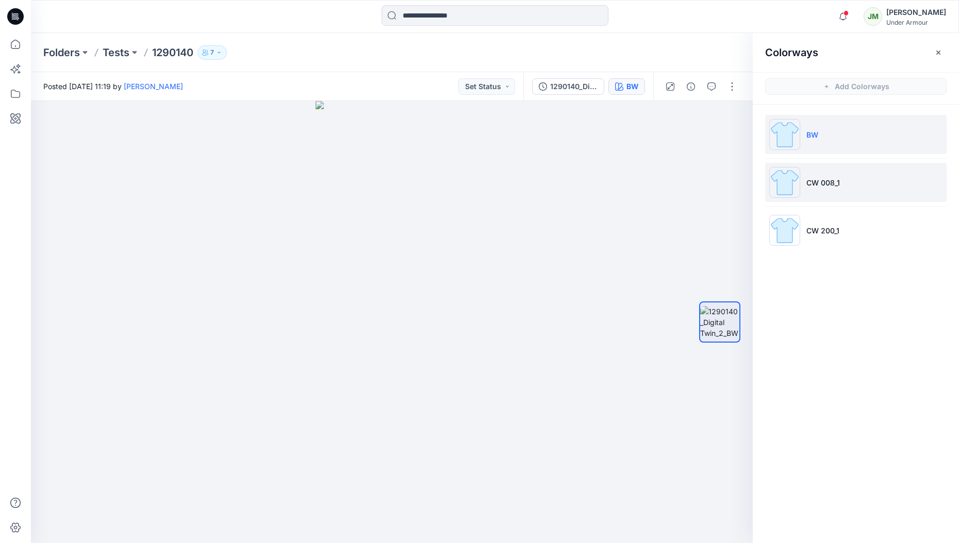
click at [816, 180] on p "CW 008_1" at bounding box center [822, 182] width 33 height 11
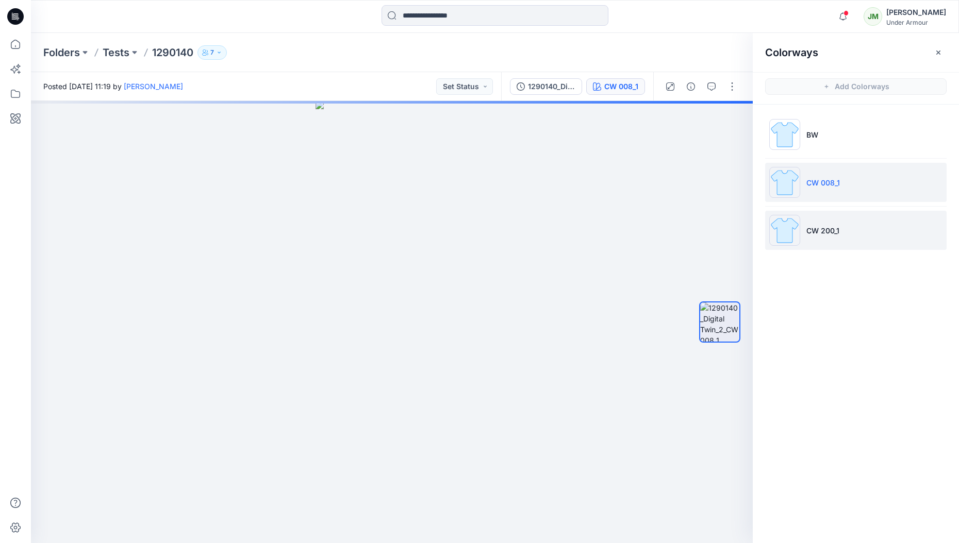
click at [826, 225] on p "CW 200_1" at bounding box center [822, 230] width 33 height 11
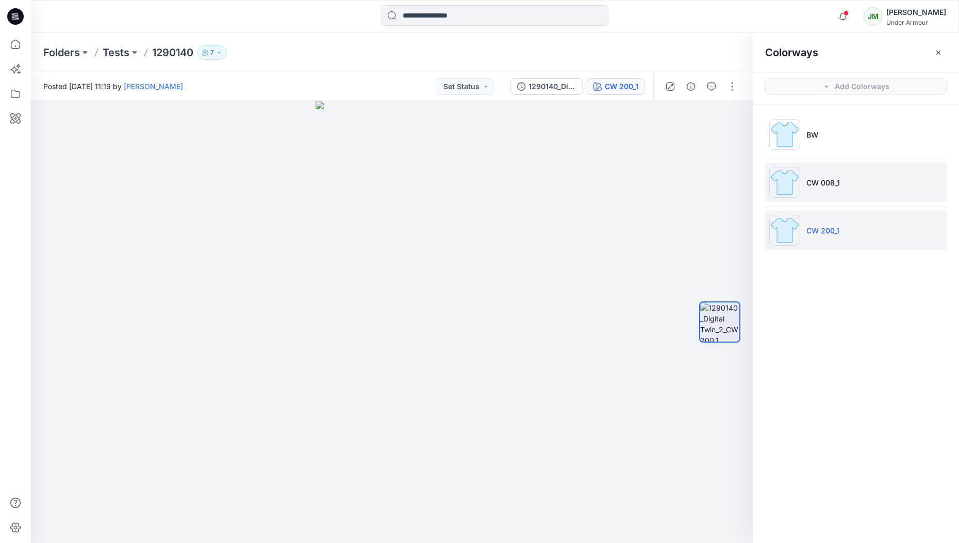
click at [824, 193] on li "CW 008_1" at bounding box center [855, 182] width 181 height 39
